Goal: Task Accomplishment & Management: Complete application form

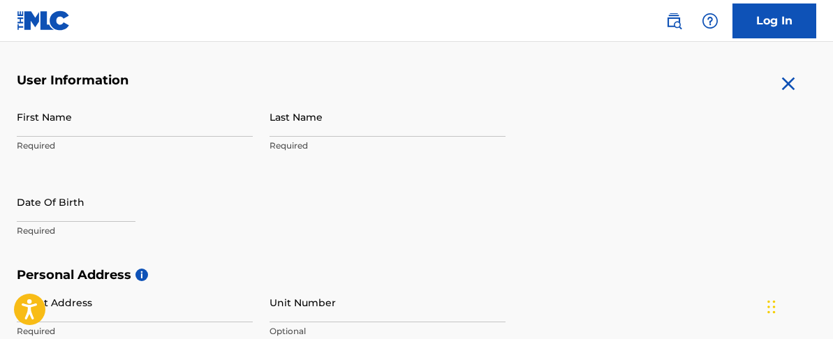
scroll to position [276, 0]
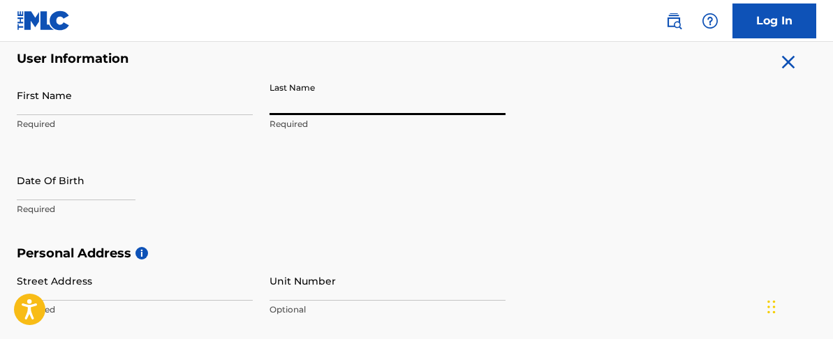
click at [354, 106] on input "Last Name" at bounding box center [387, 95] width 236 height 40
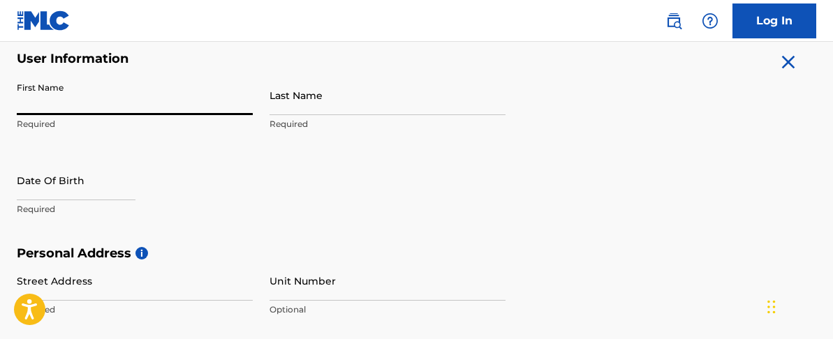
click at [153, 108] on input "First Name" at bounding box center [135, 95] width 236 height 40
type input "Mark"
type input "[PERSON_NAME]"
type input "[STREET_ADDRESS]"
type input "apt 206"
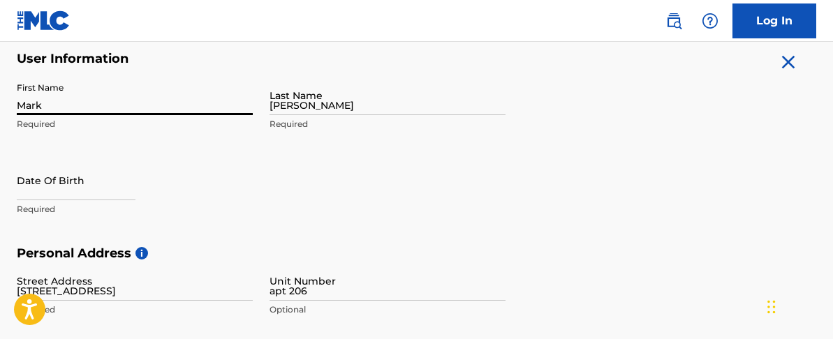
type input "[GEOGRAPHIC_DATA]"
type input "FL"
type input "33309"
type input "954"
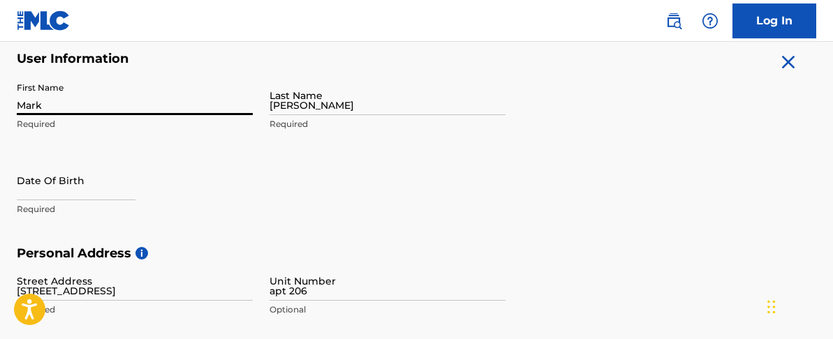
type input "6070692"
type input "[DOMAIN_NAME][EMAIL_ADDRESS][DOMAIN_NAME]"
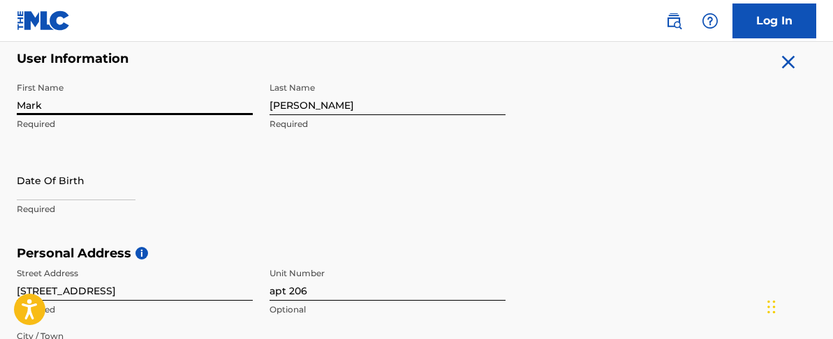
scroll to position [333, 0]
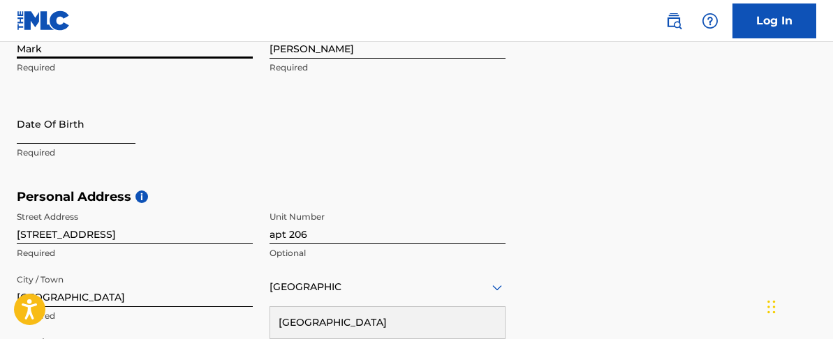
click at [92, 129] on input "text" at bounding box center [76, 124] width 119 height 40
select select "8"
select select "2025"
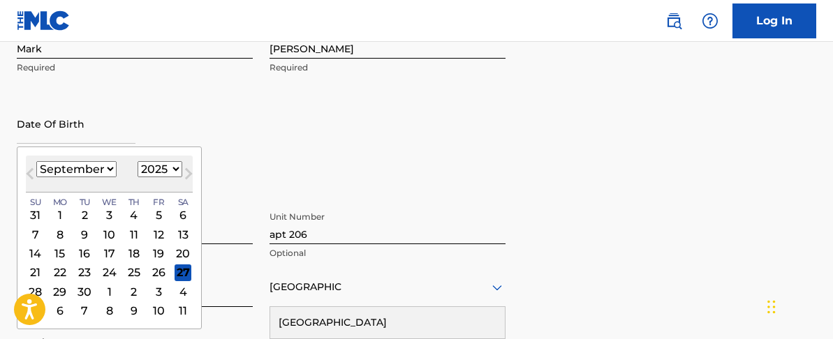
click at [100, 172] on select "January February March April May June July August September October November De…" at bounding box center [76, 169] width 80 height 16
select select "7"
click at [36, 161] on select "January February March April May June July August September October November De…" at bounding box center [76, 169] width 80 height 16
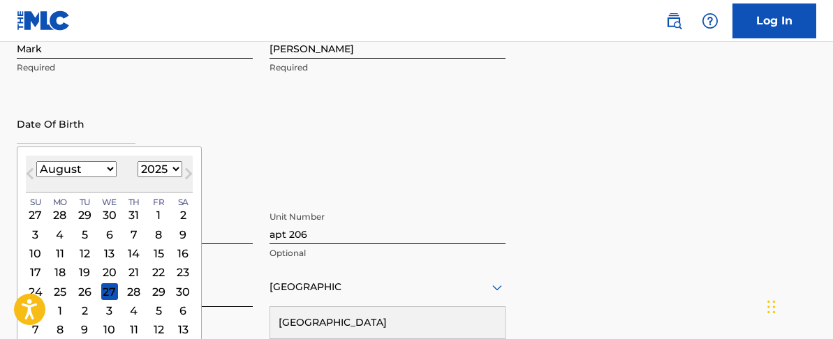
click at [161, 168] on select "1899 1900 1901 1902 1903 1904 1905 1906 1907 1908 1909 1910 1911 1912 1913 1914…" at bounding box center [160, 169] width 45 height 16
select select "1995"
click at [138, 161] on select "1899 1900 1901 1902 1903 1904 1905 1906 1907 1908 1909 1910 1911 1912 1913 1914…" at bounding box center [160, 169] width 45 height 16
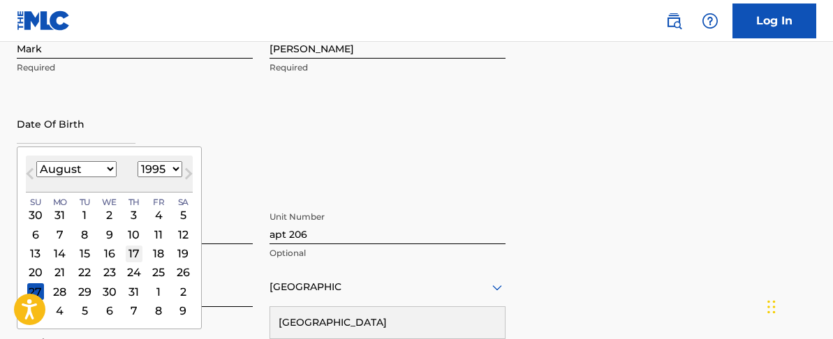
click at [133, 251] on div "17" at bounding box center [134, 253] width 17 height 17
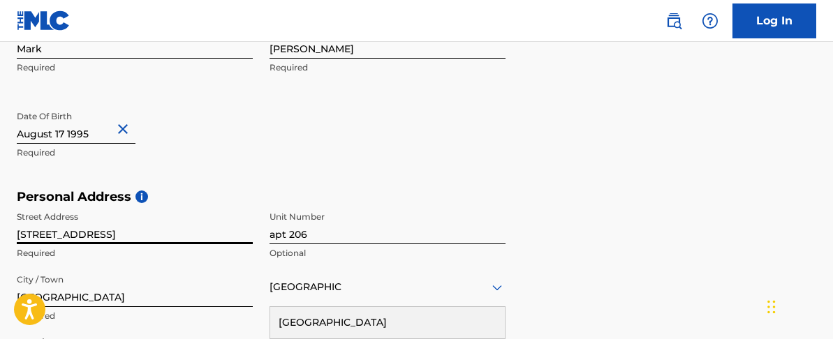
click at [124, 232] on input "[STREET_ADDRESS]" at bounding box center [135, 225] width 236 height 40
type input "[STREET_ADDRESS]"
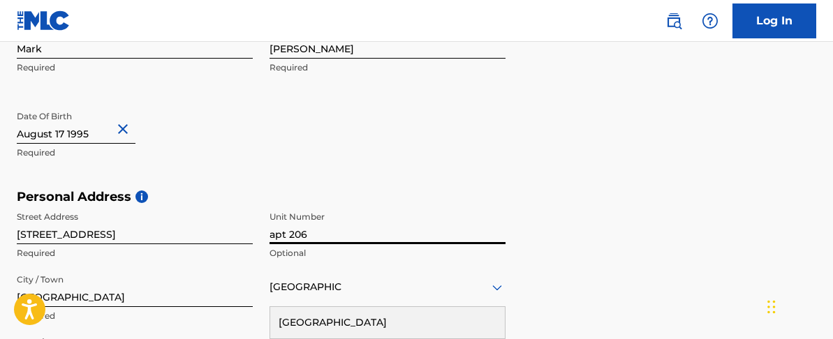
click at [340, 232] on input "apt 206" at bounding box center [387, 225] width 236 height 40
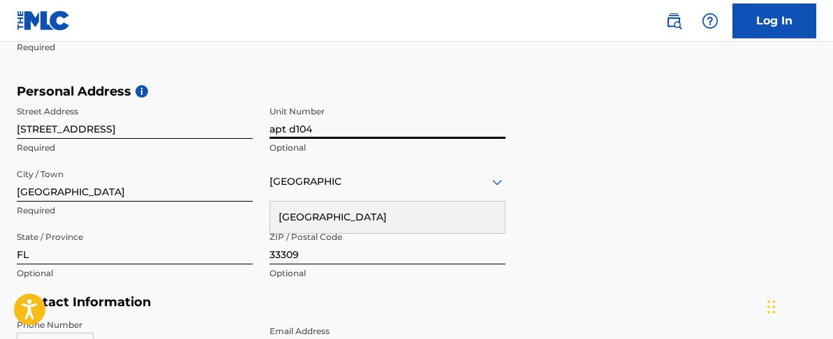
scroll to position [444, 0]
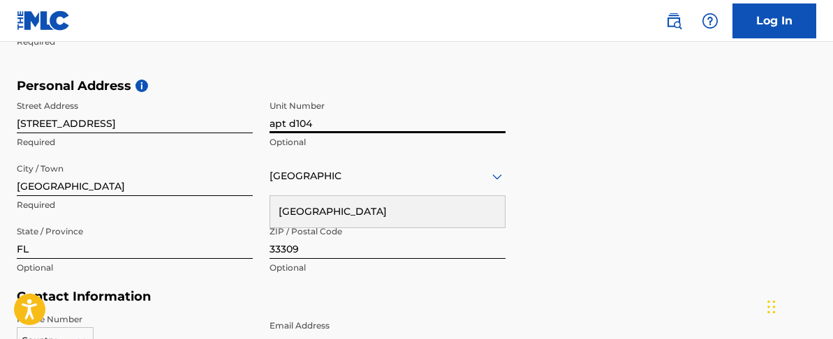
type input "apt d104"
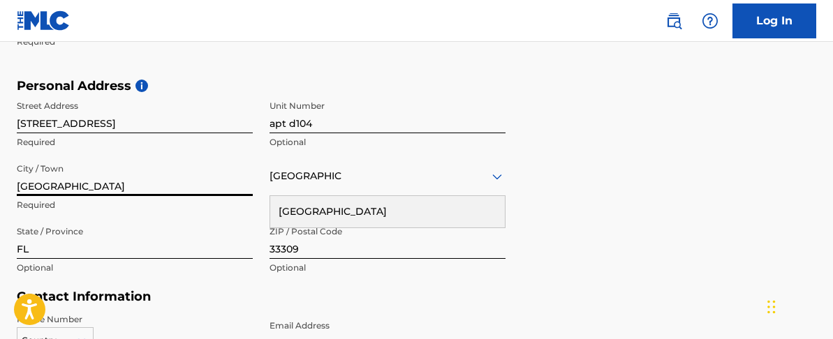
click at [179, 185] on input "[GEOGRAPHIC_DATA]" at bounding box center [135, 176] width 236 height 40
type input "lauderhill"
click at [314, 245] on input "33309" at bounding box center [387, 239] width 236 height 40
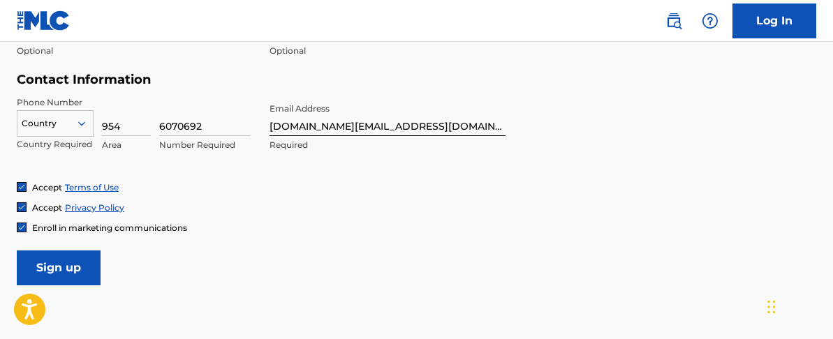
scroll to position [683, 0]
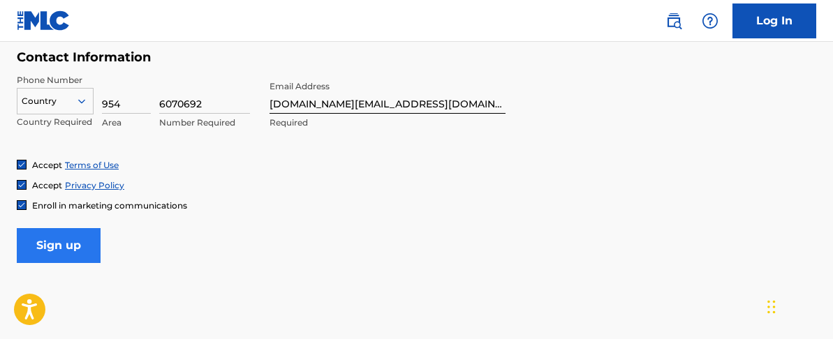
type input "33313"
click at [71, 249] on input "Sign up" at bounding box center [59, 245] width 84 height 35
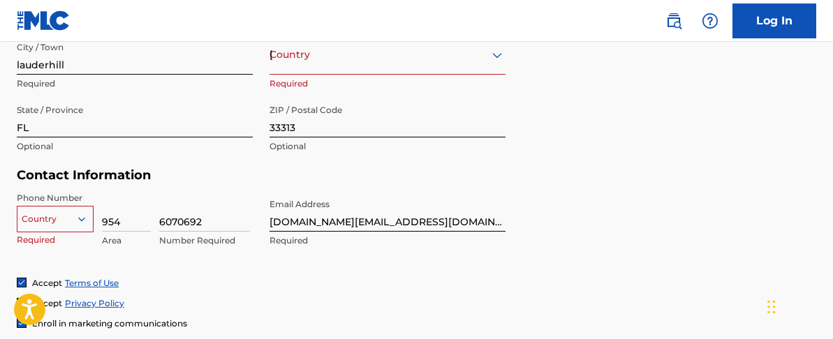
click at [70, 219] on div "Country" at bounding box center [55, 216] width 77 height 21
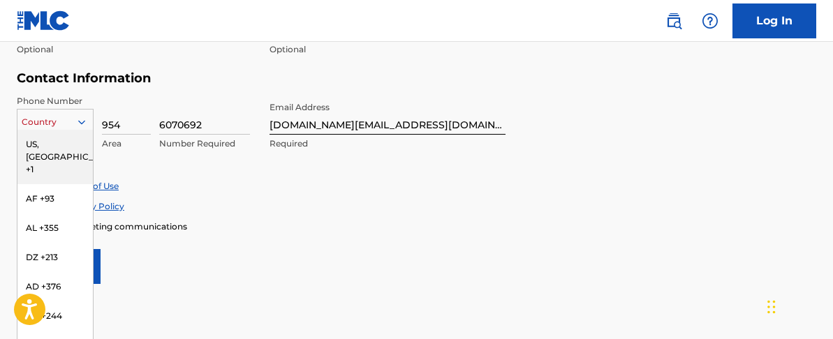
click at [60, 148] on div "US, [GEOGRAPHIC_DATA] +1" at bounding box center [54, 157] width 75 height 54
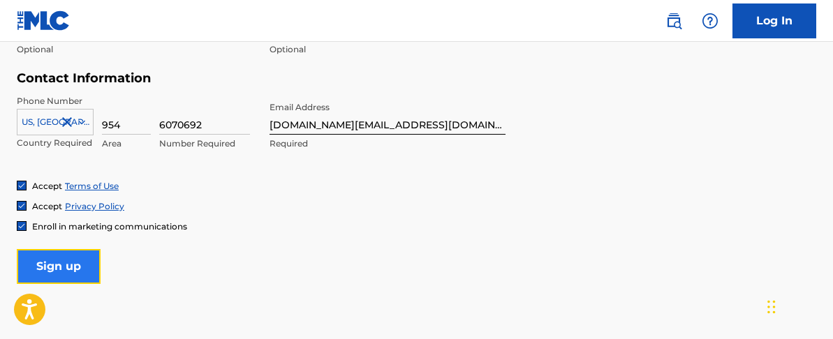
click at [66, 249] on input "Sign up" at bounding box center [59, 266] width 84 height 35
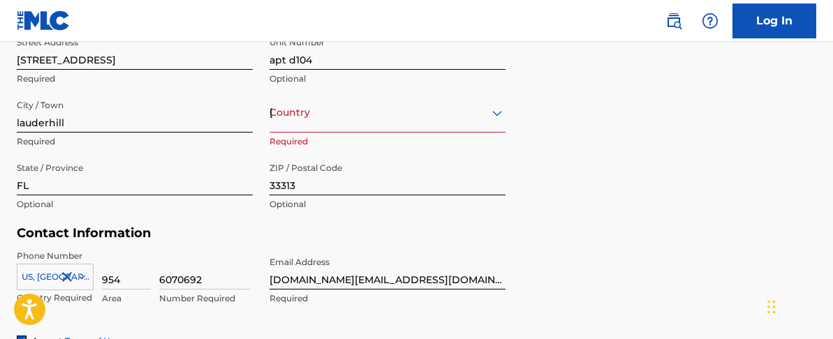
scroll to position [528, 0]
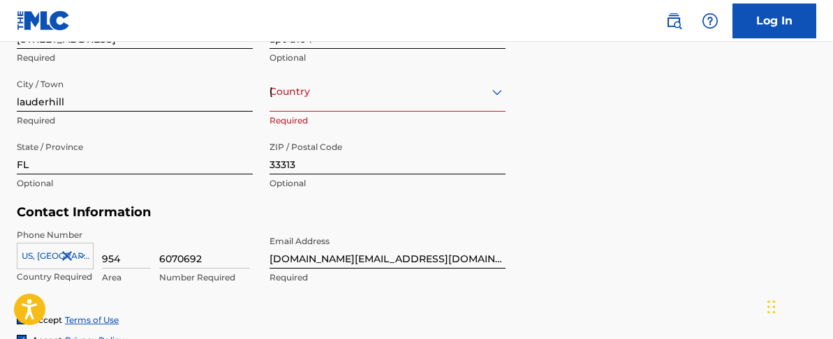
click at [295, 100] on div "[GEOGRAPHIC_DATA]" at bounding box center [387, 91] width 236 height 17
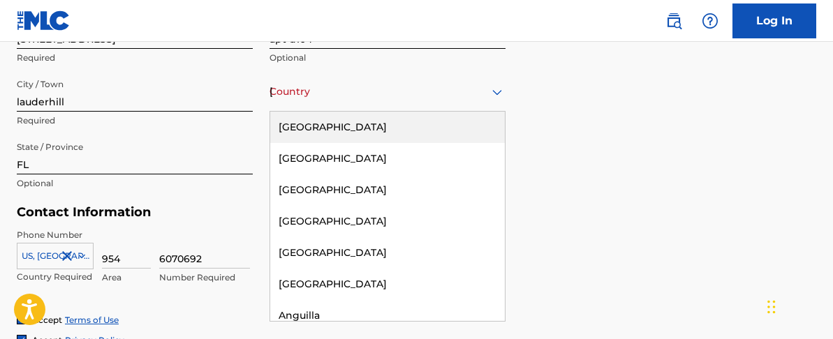
click at [311, 120] on div "[GEOGRAPHIC_DATA]" at bounding box center [387, 127] width 235 height 31
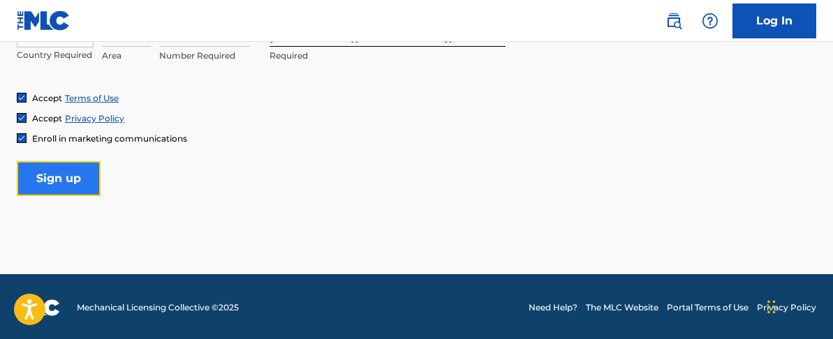
click at [78, 179] on input "Sign up" at bounding box center [59, 178] width 84 height 35
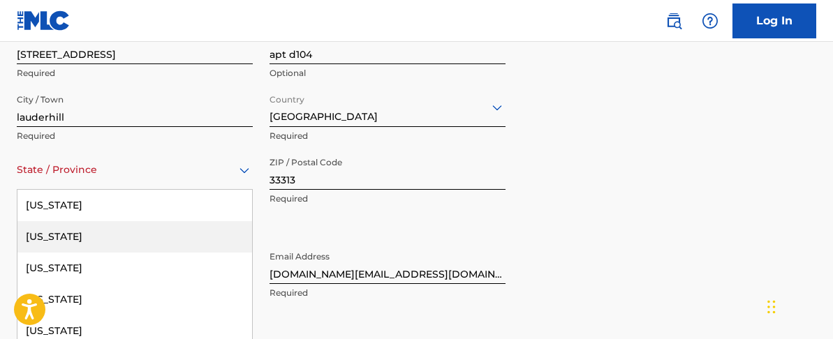
click at [78, 179] on div "[US_STATE], 2 of 57. 57 results available. Use Up and Down to choose options, p…" at bounding box center [135, 170] width 236 height 40
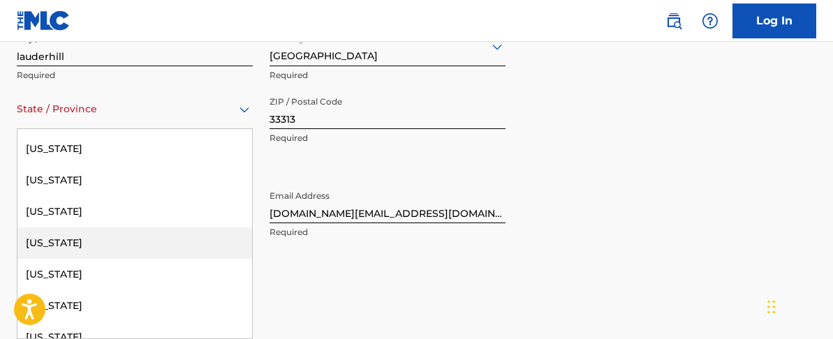
scroll to position [286, 0]
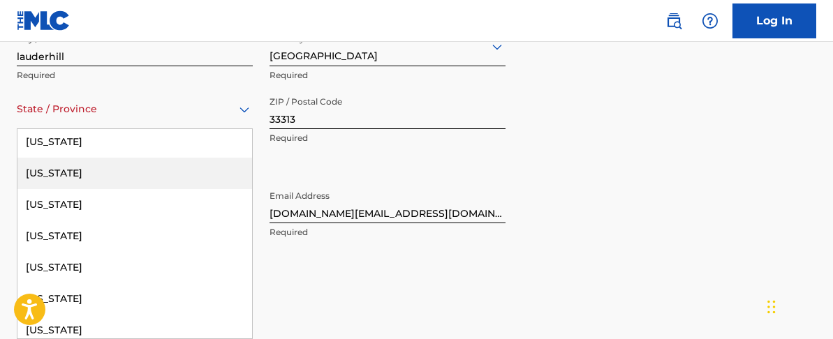
click at [89, 182] on div "[US_STATE]" at bounding box center [134, 173] width 235 height 31
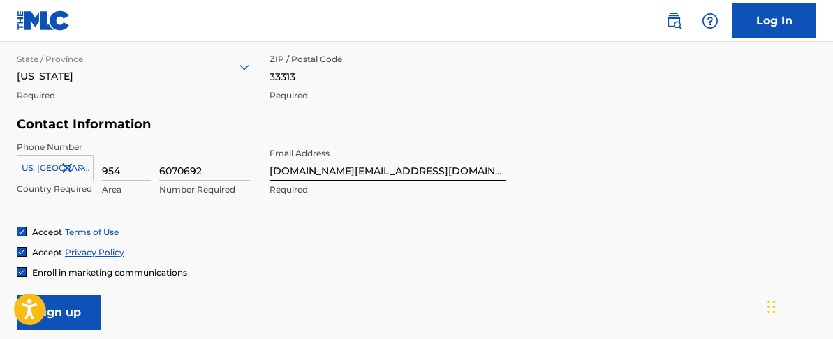
scroll to position [633, 0]
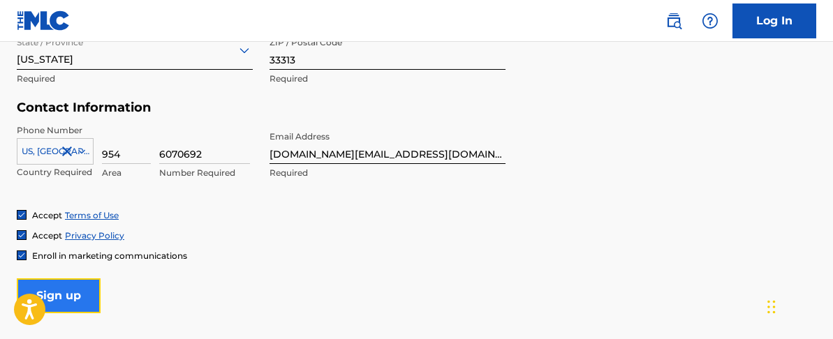
click at [85, 292] on input "Sign up" at bounding box center [59, 296] width 84 height 35
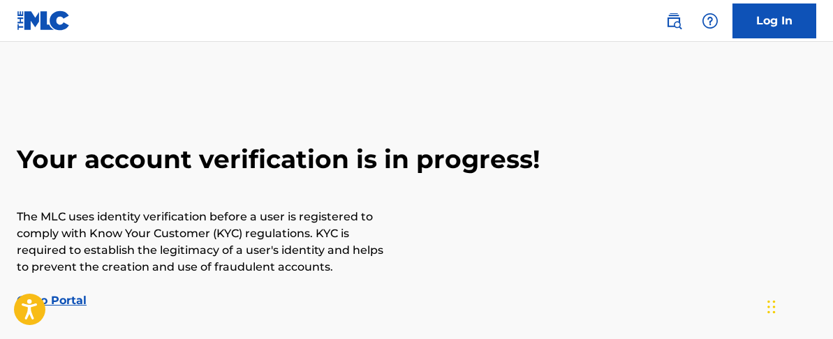
scroll to position [38, 0]
